Goal: Communication & Community: Answer question/provide support

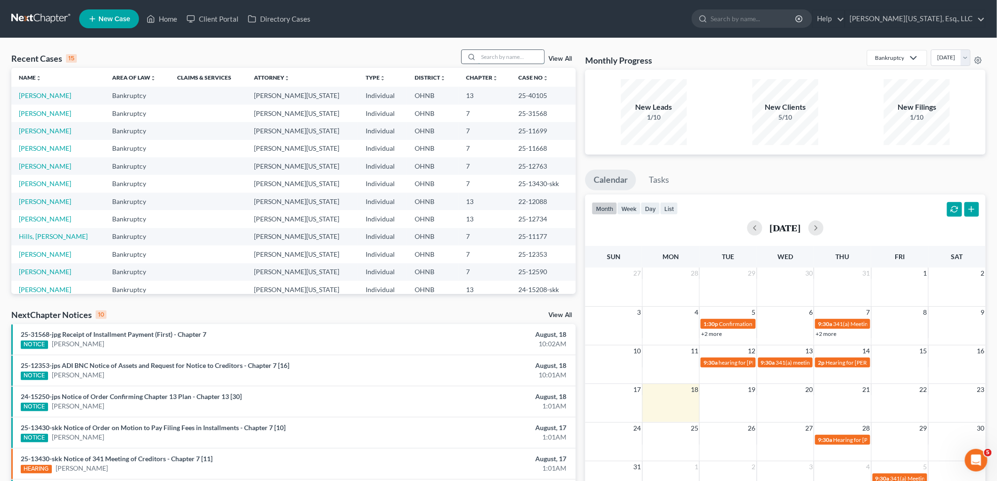
click at [521, 56] on input "search" at bounding box center [511, 57] width 66 height 14
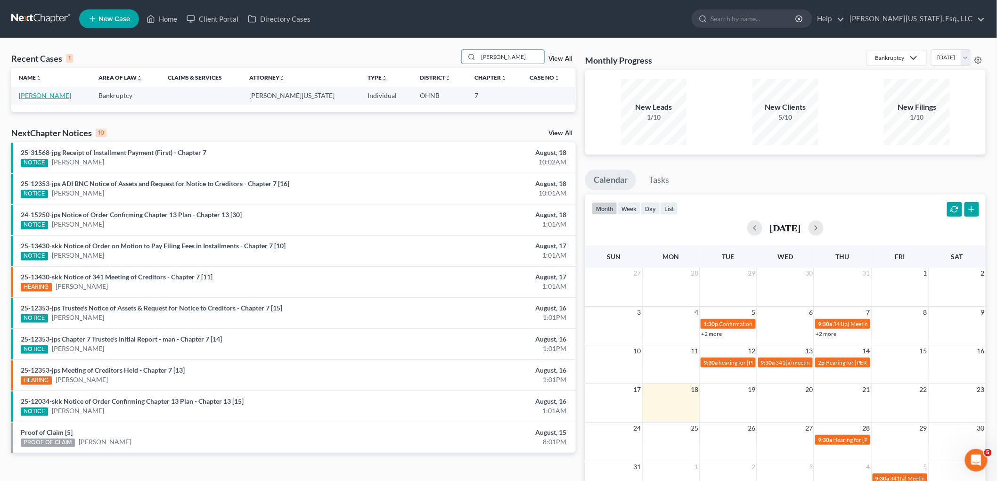
type input "[PERSON_NAME]"
click at [58, 94] on link "Bradle, Elizabeth" at bounding box center [45, 95] width 52 height 8
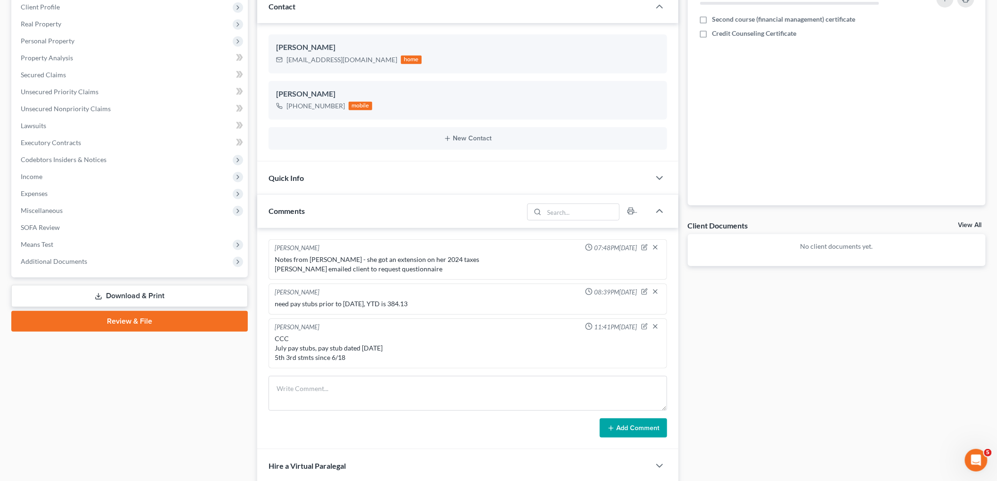
scroll to position [209, 0]
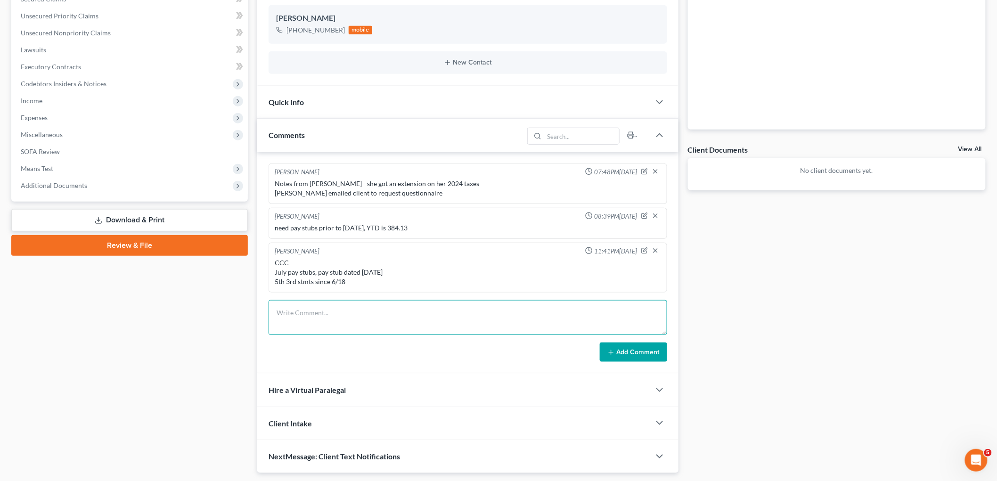
click at [390, 312] on textarea at bounding box center [468, 317] width 399 height 35
type textarea "c"
drag, startPoint x: 395, startPoint y: 272, endPoint x: 271, endPoint y: 275, distance: 123.5
click at [271, 275] on div "Amy Truss 11:41PM, 08/05/2025 CCC July pay stubs, pay stub dated 3/6/25 5th 3rd…" at bounding box center [468, 268] width 399 height 50
copy div "July pay stubs, pay stub dated 3/6/25"
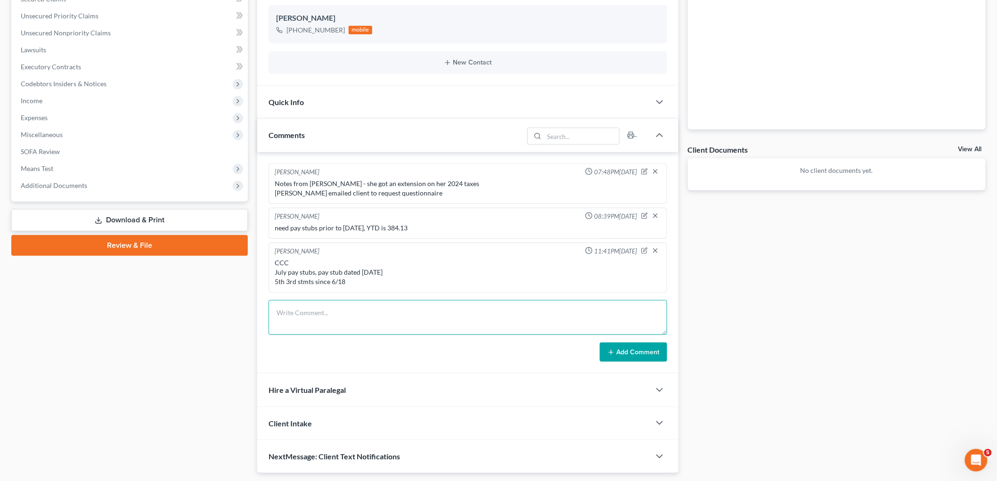
click at [286, 307] on textarea at bounding box center [468, 317] width 399 height 35
paste textarea "July pay stubs, pay stub dated 3/6/25"
click at [290, 311] on textarea "July pay stubs, pay stub dated 3/6/25" at bounding box center [468, 317] width 399 height 35
type textarea "July and August pay stubs, pay stub dated 3/6/25"
click at [629, 357] on button "Add Comment" at bounding box center [633, 353] width 67 height 20
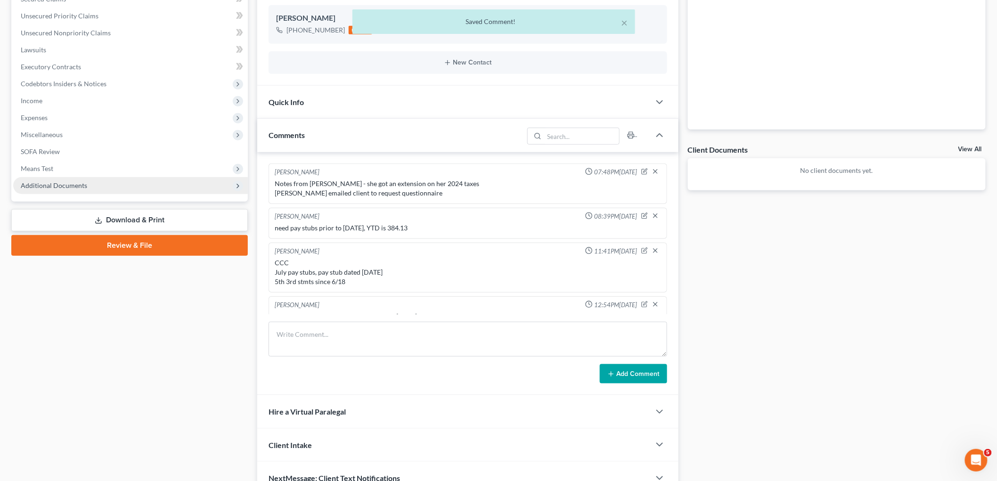
scroll to position [13, 0]
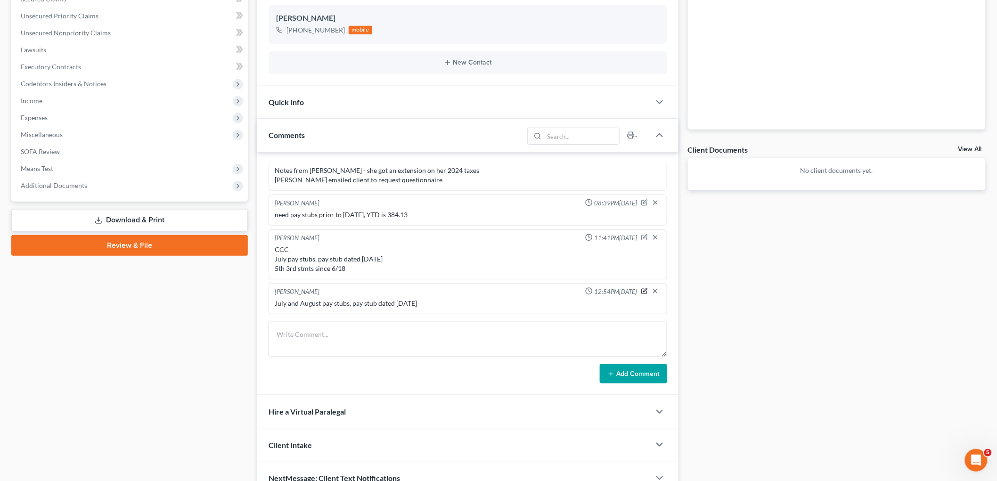
click at [641, 288] on icon "button" at bounding box center [644, 291] width 7 height 7
click at [280, 309] on textarea "July and August pay stubs, pay stub dated 3/6/25" at bounding box center [468, 316] width 386 height 35
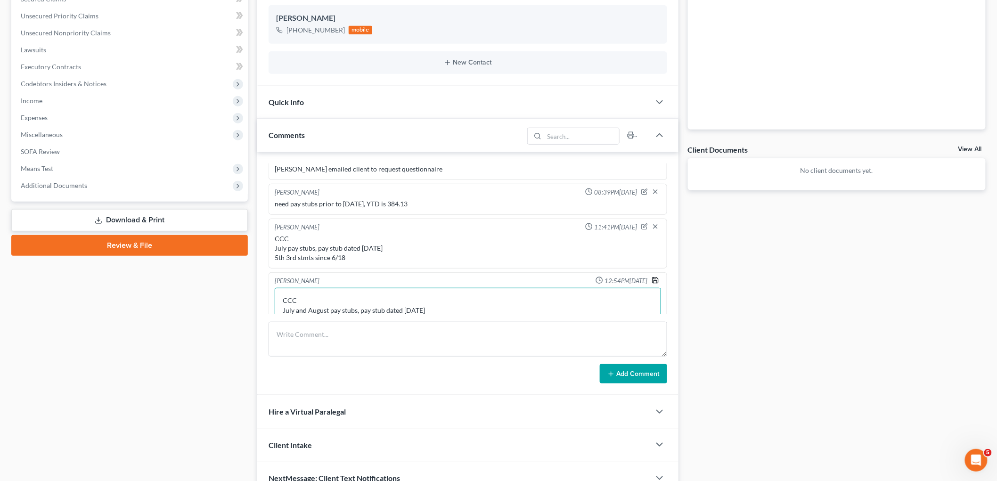
type textarea "CCC July and August pay stubs, pay stub dated 3/6/25"
click at [654, 278] on polyline "button" at bounding box center [655, 278] width 2 height 1
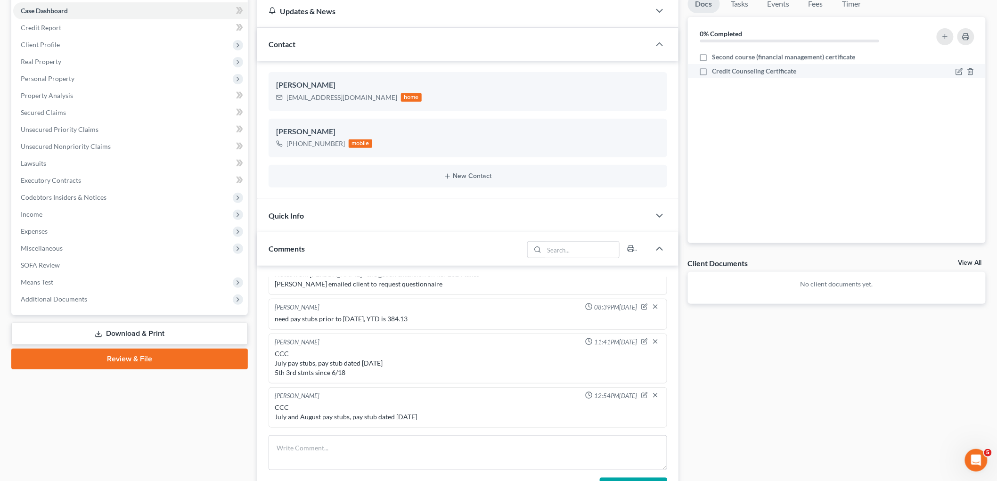
scroll to position [0, 0]
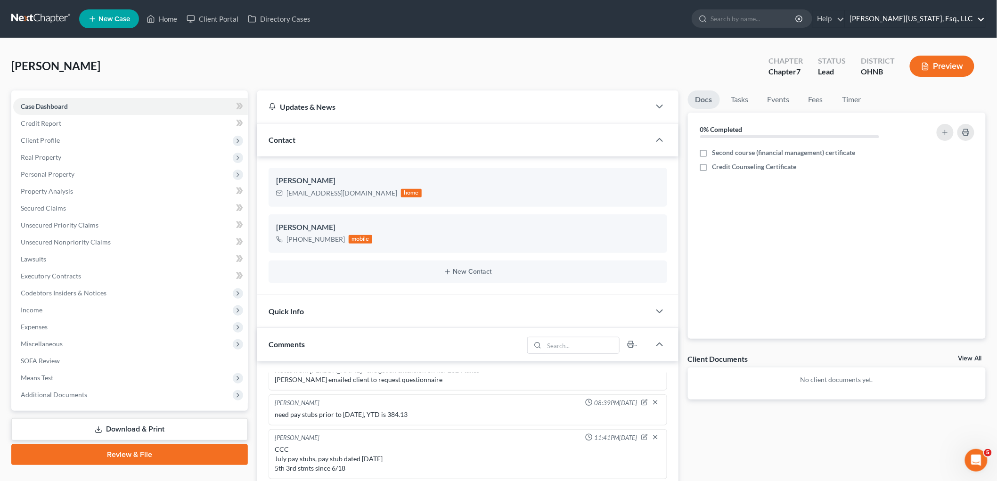
click at [957, 24] on link "Jann C. Washington, Esq., LLC" at bounding box center [915, 18] width 140 height 17
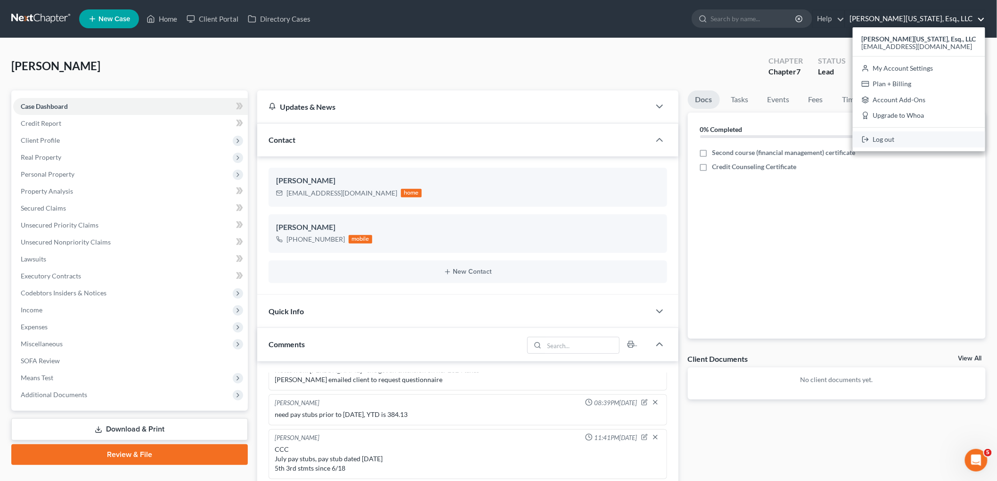
click at [929, 138] on link "Log out" at bounding box center [919, 139] width 132 height 16
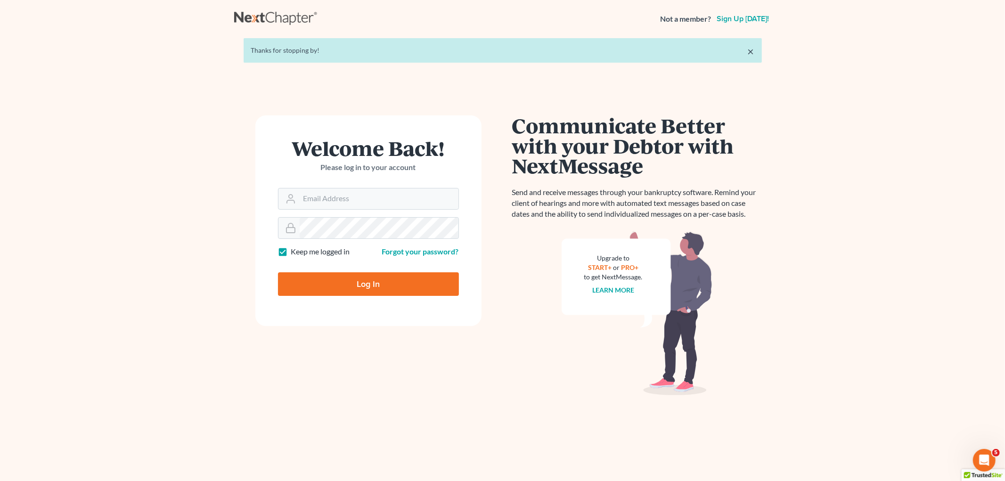
click at [366, 182] on div "Welcome Back! Please log in to your account" at bounding box center [368, 163] width 181 height 50
click at [371, 199] on input "Email Address" at bounding box center [379, 198] width 159 height 21
type input "[EMAIL_ADDRESS][DOMAIN_NAME]"
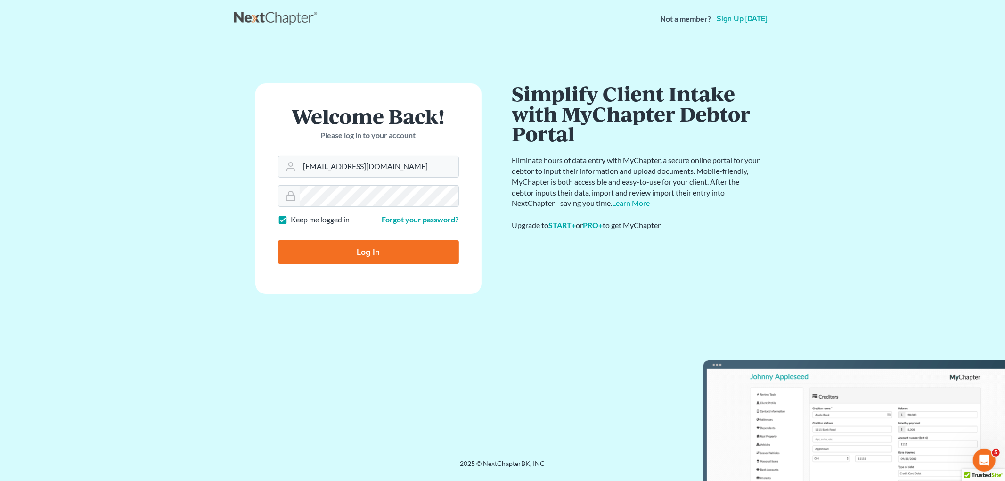
click at [408, 255] on input "Log In" at bounding box center [368, 252] width 181 height 24
type input "Thinking..."
